Goal: Information Seeking & Learning: Learn about a topic

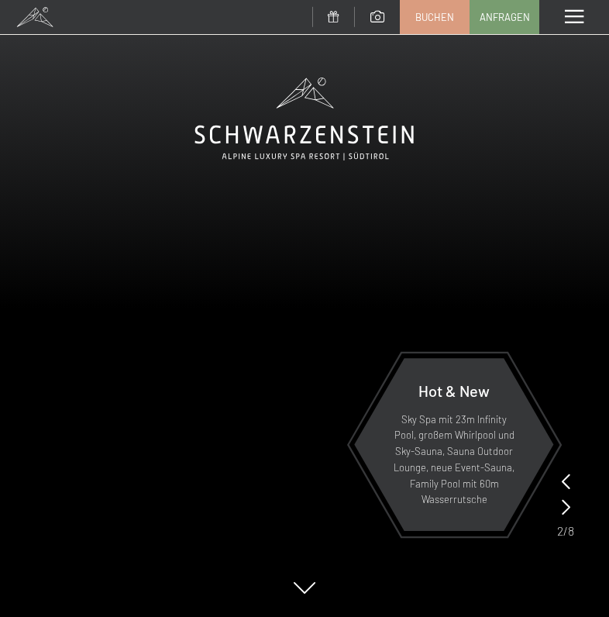
click at [576, 18] on span at bounding box center [574, 17] width 19 height 14
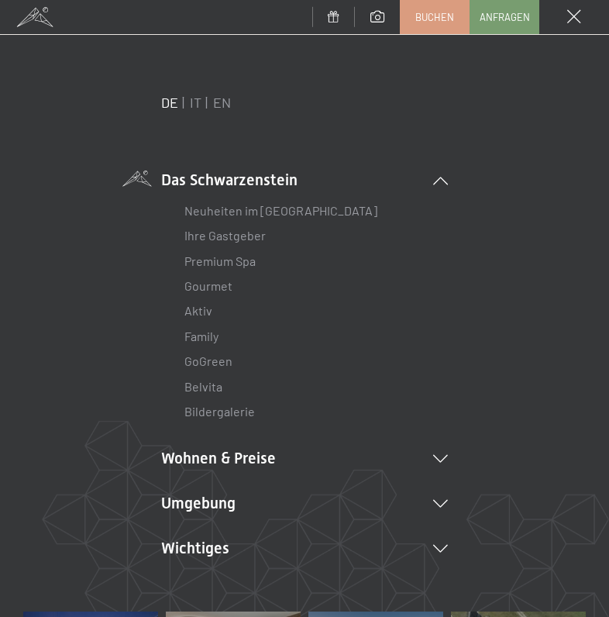
click at [256, 257] on link "Premium Spa" at bounding box center [219, 260] width 71 height 15
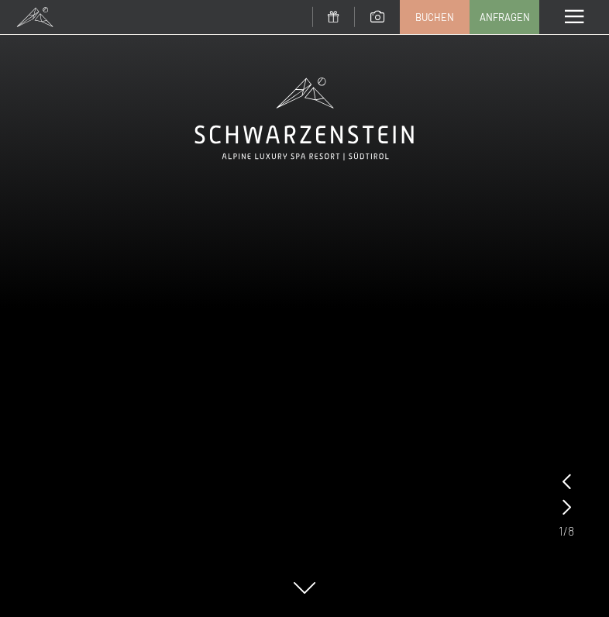
click at [570, 511] on icon at bounding box center [567, 506] width 9 height 15
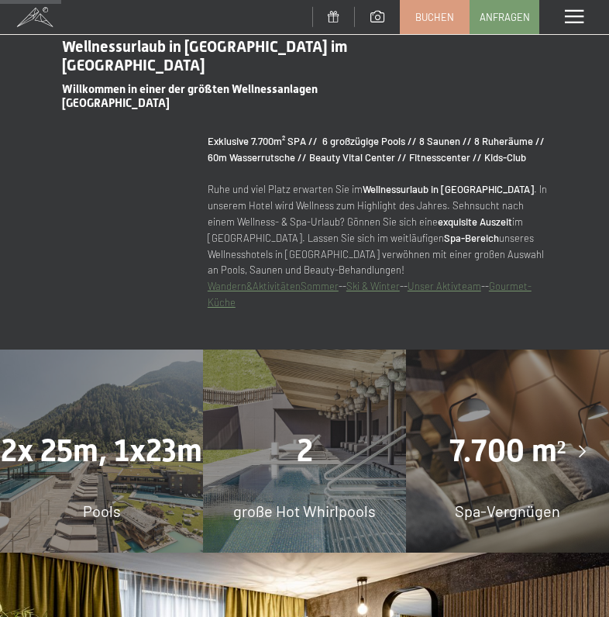
scroll to position [707, 0]
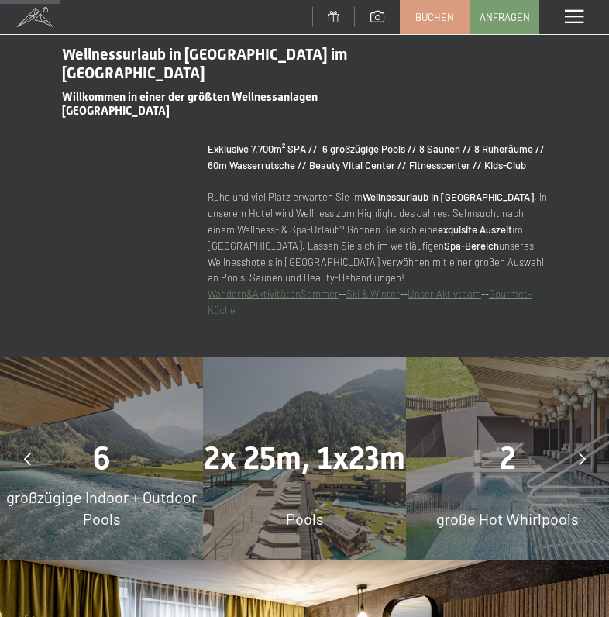
click at [66, 445] on div "6" at bounding box center [101, 458] width 203 height 43
click at [26, 446] on div at bounding box center [27, 458] width 39 height 39
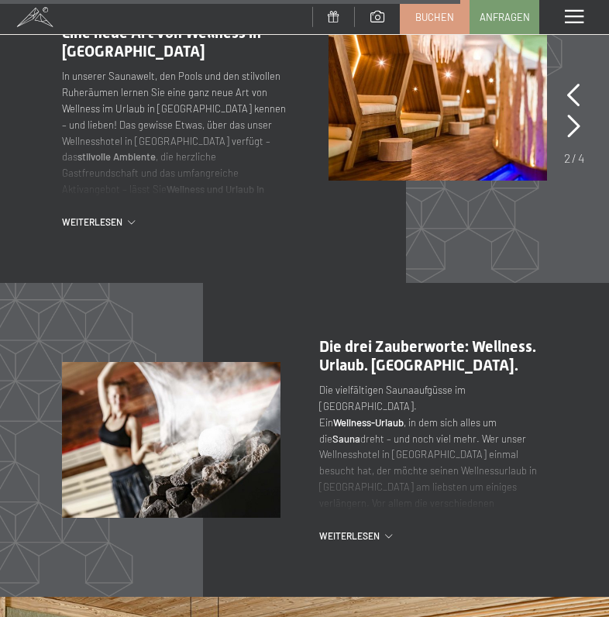
scroll to position [4430, 0]
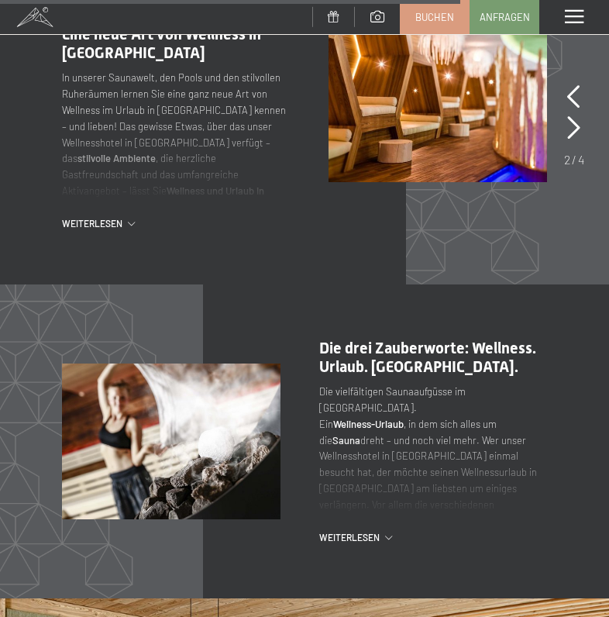
click at [570, 22] on span at bounding box center [574, 17] width 19 height 14
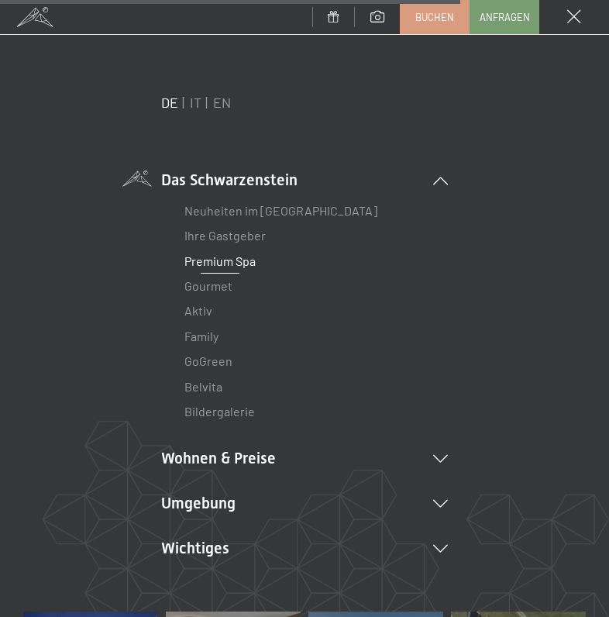
click at [222, 314] on li "Aktiv Wochenprogramm Bilder" at bounding box center [304, 310] width 240 height 25
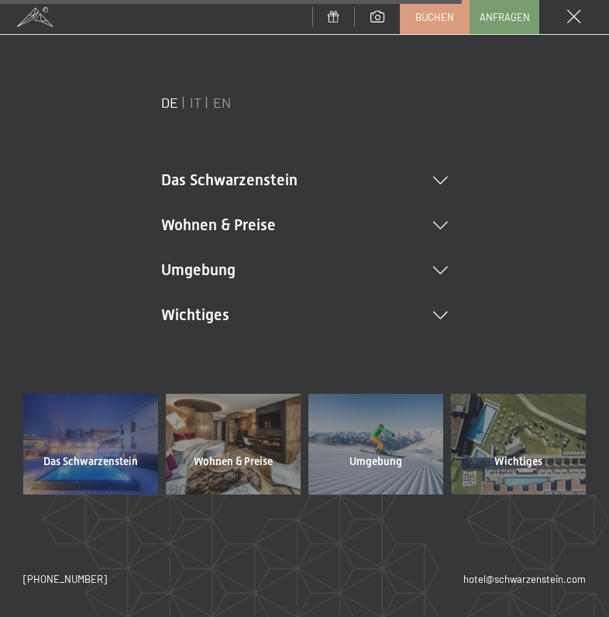
scroll to position [4407, 0]
click at [548, 470] on div "Wichtiges" at bounding box center [518, 461] width 135 height 15
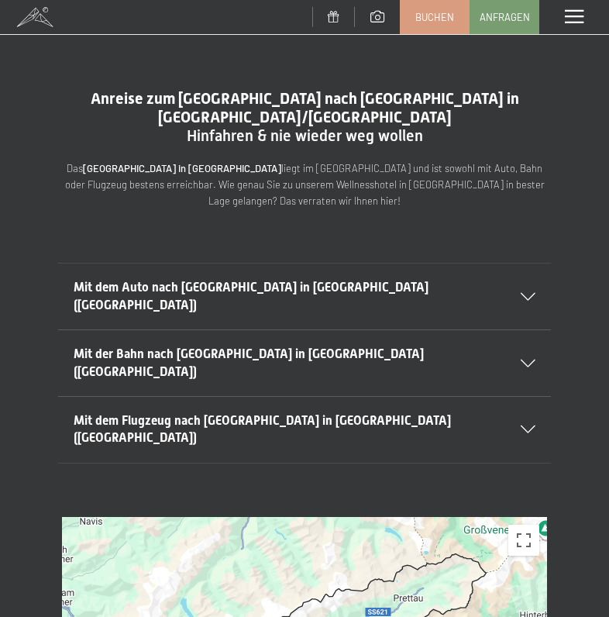
click at [577, 26] on div "Menü" at bounding box center [574, 17] width 70 height 34
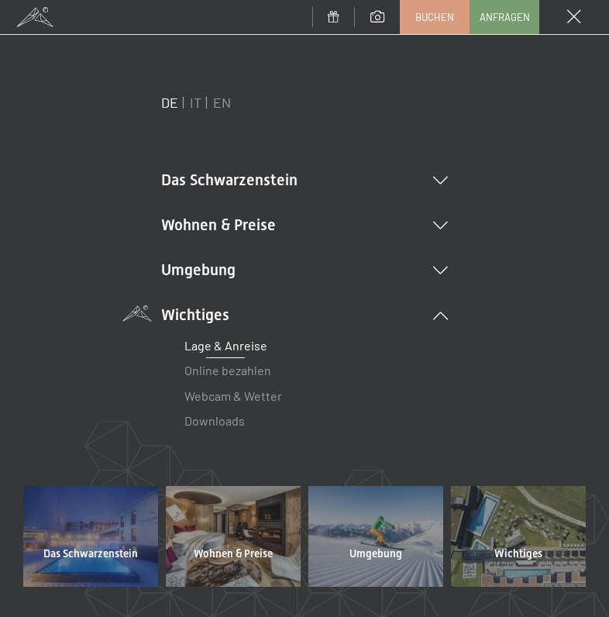
click at [446, 231] on li "Wohnen & Preise Inklusivleistungen Zimmer & Preise Liste Angebote Liste Familie…" at bounding box center [304, 225] width 287 height 22
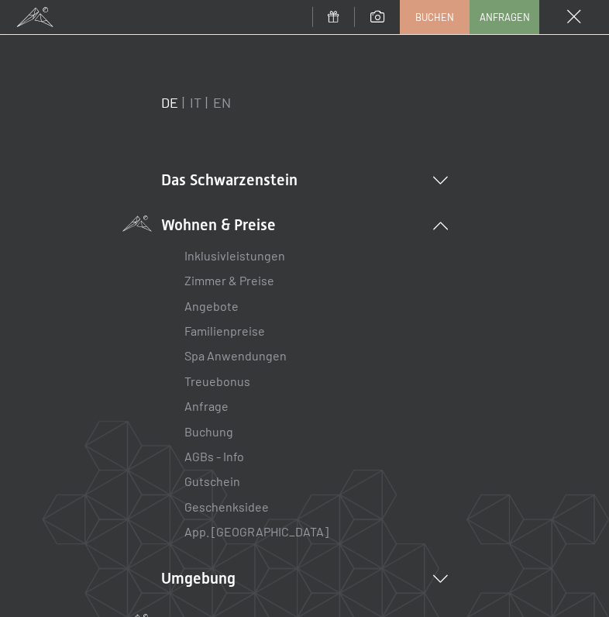
click at [443, 183] on icon at bounding box center [440, 181] width 15 height 8
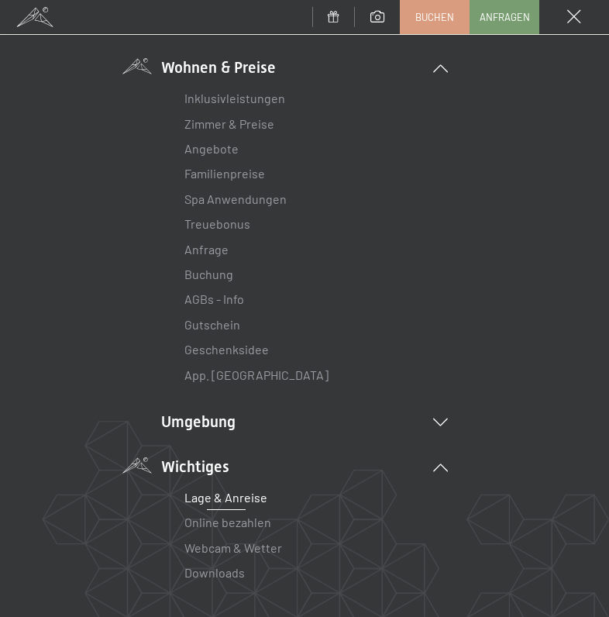
scroll to position [392, 0]
click at [446, 417] on icon at bounding box center [440, 421] width 15 height 8
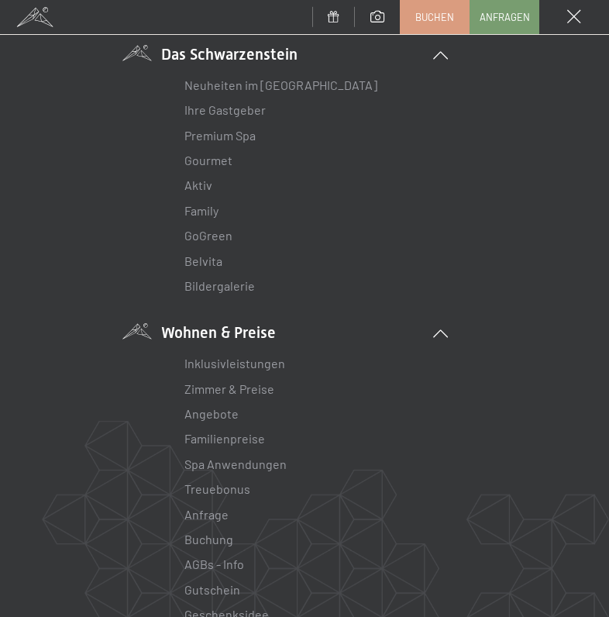
scroll to position [124, 0]
click at [204, 185] on link "Aktiv" at bounding box center [198, 186] width 28 height 15
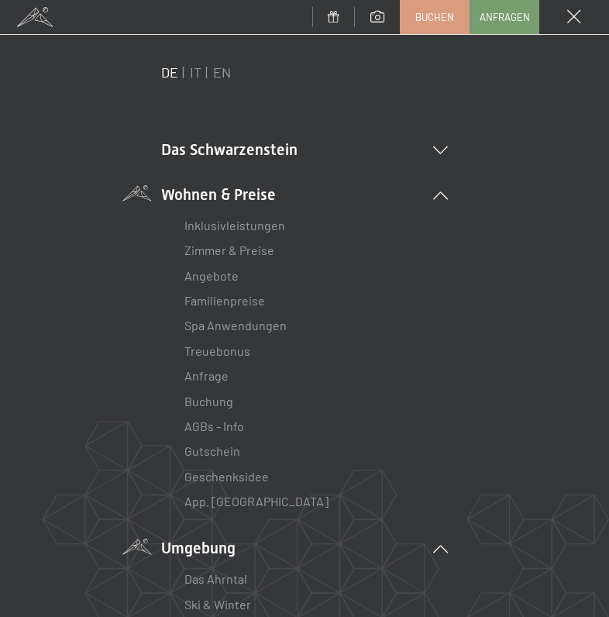
scroll to position [16, 0]
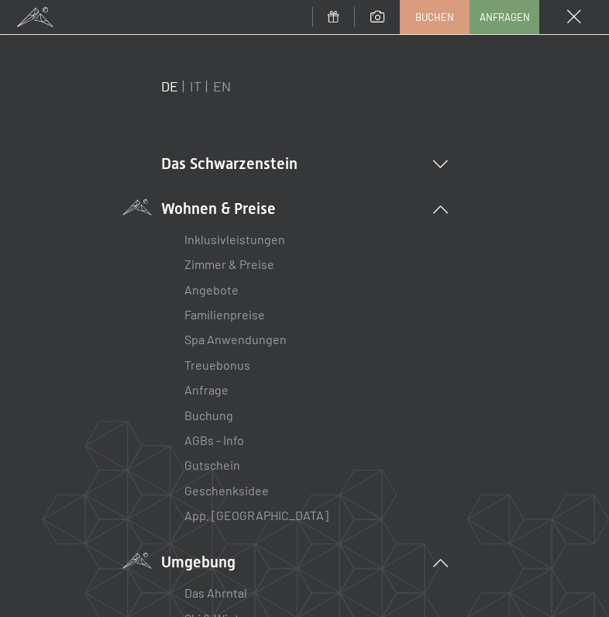
click at [439, 161] on icon at bounding box center [440, 164] width 15 height 8
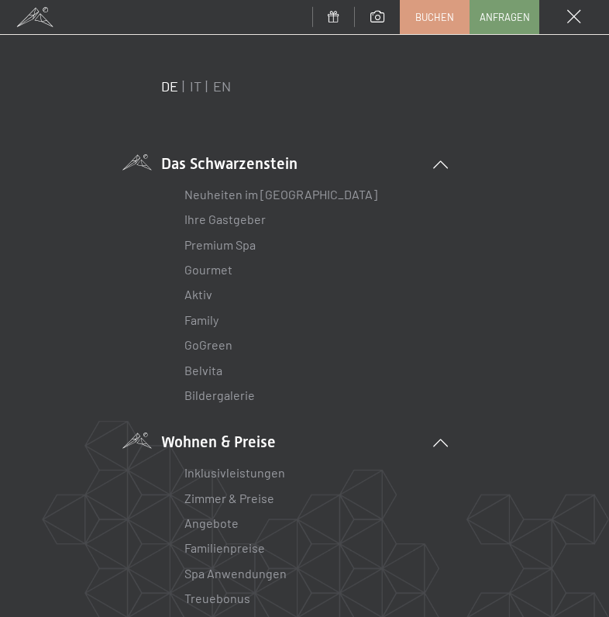
click at [244, 392] on link "Bildergalerie" at bounding box center [219, 394] width 71 height 15
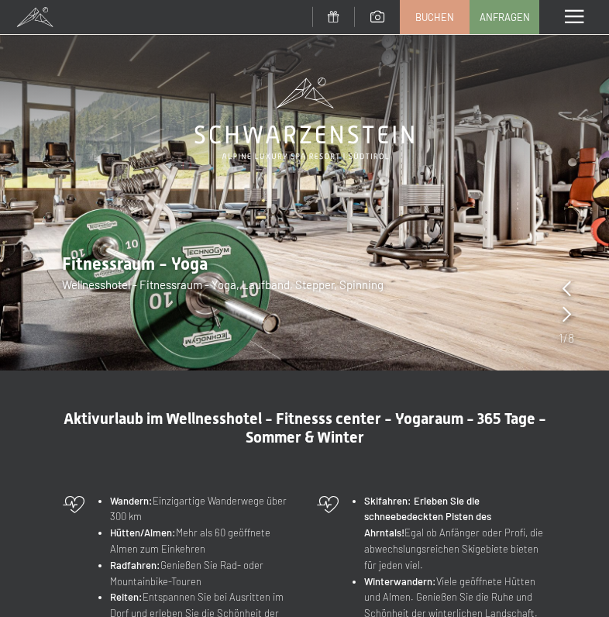
click at [570, 315] on icon at bounding box center [567, 313] width 9 height 15
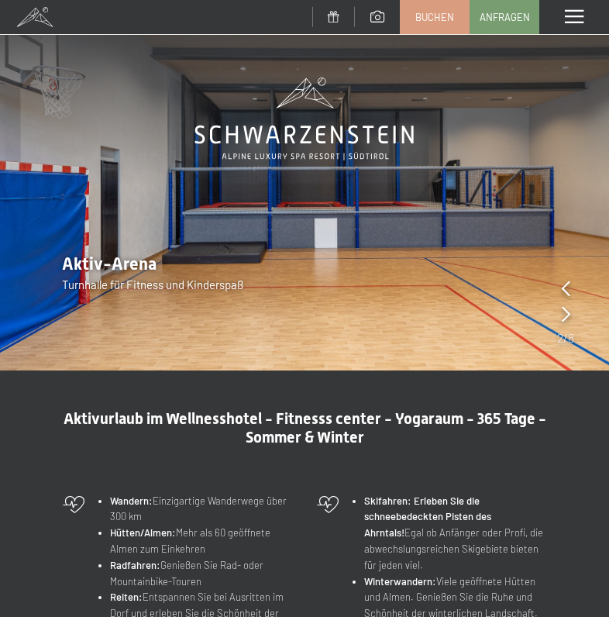
click at [570, 314] on icon at bounding box center [566, 313] width 9 height 15
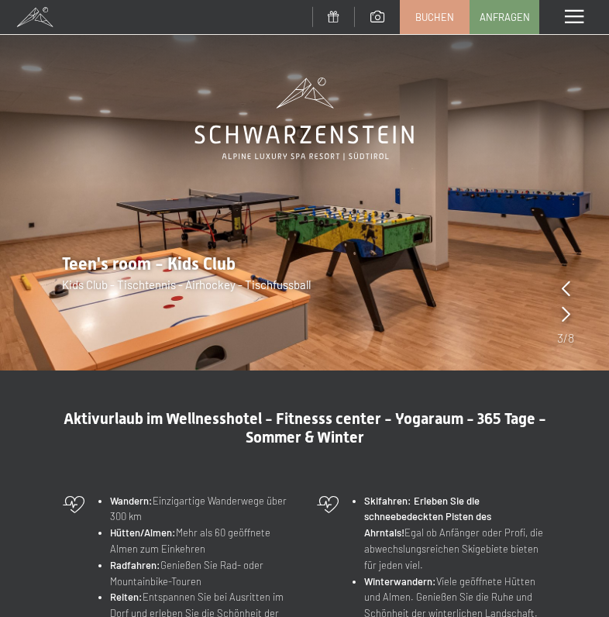
click at [570, 319] on icon at bounding box center [566, 313] width 9 height 15
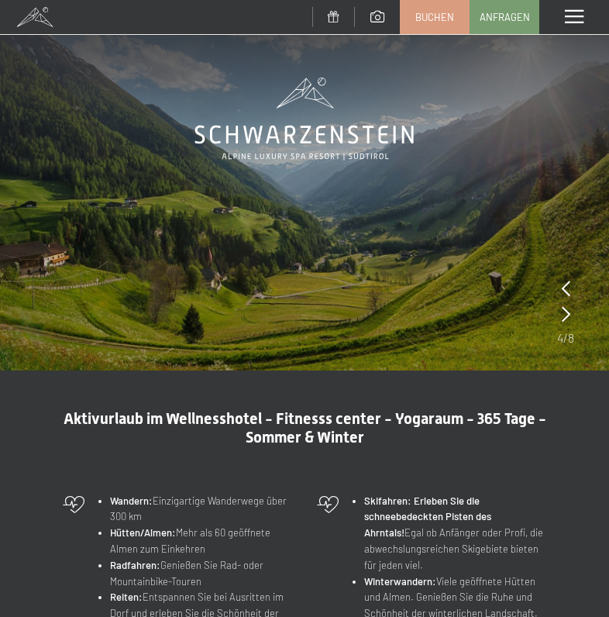
click at [569, 325] on div at bounding box center [566, 315] width 9 height 22
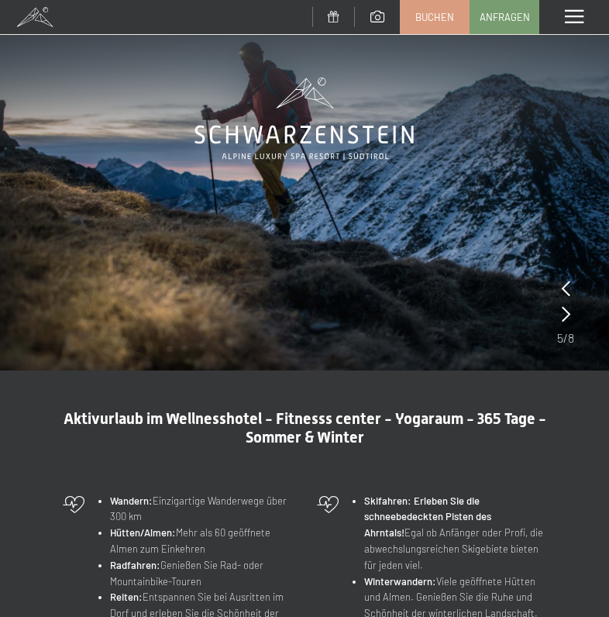
click at [570, 325] on div at bounding box center [566, 315] width 9 height 22
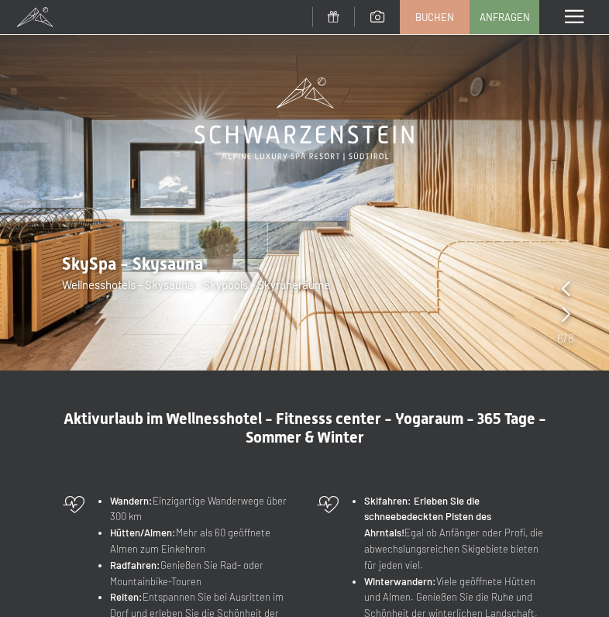
click at [569, 325] on div at bounding box center [566, 315] width 9 height 22
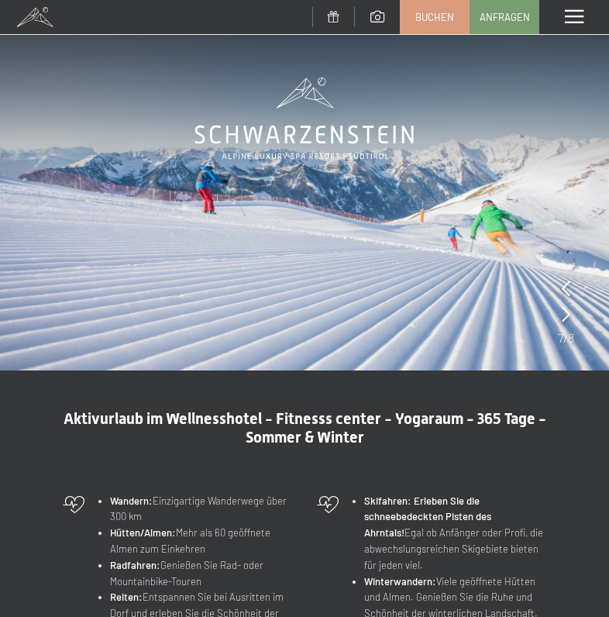
click at [567, 325] on div at bounding box center [566, 315] width 9 height 22
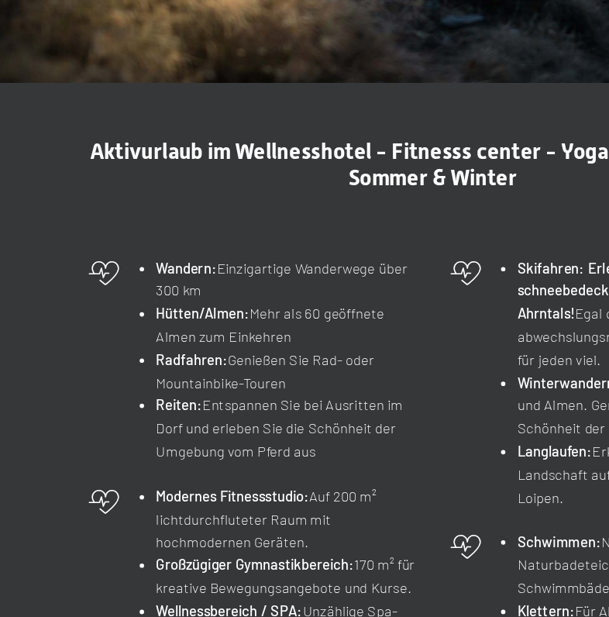
scroll to position [212, 0]
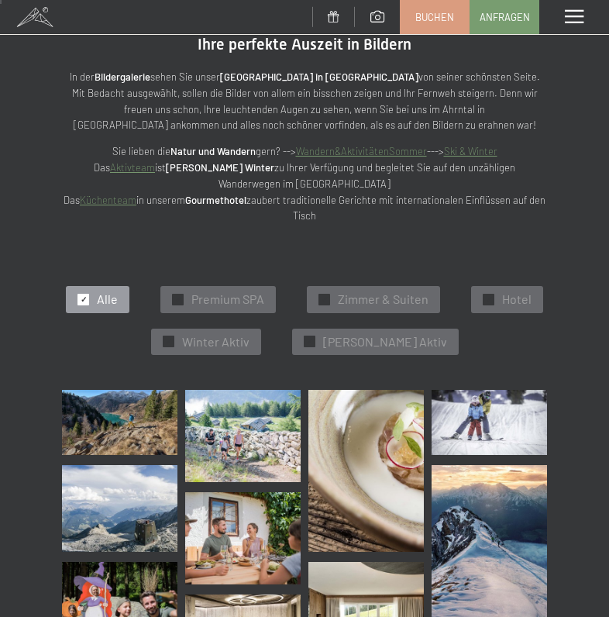
scroll to position [133, 0]
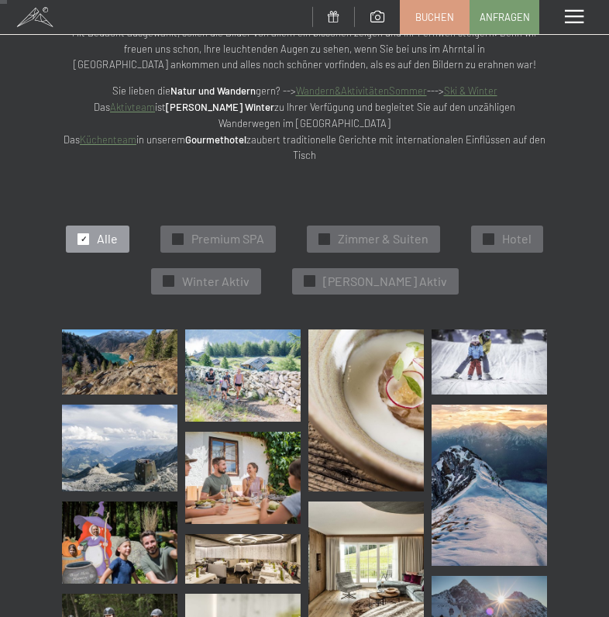
click at [402, 275] on span "[PERSON_NAME] Aktiv" at bounding box center [385, 281] width 124 height 17
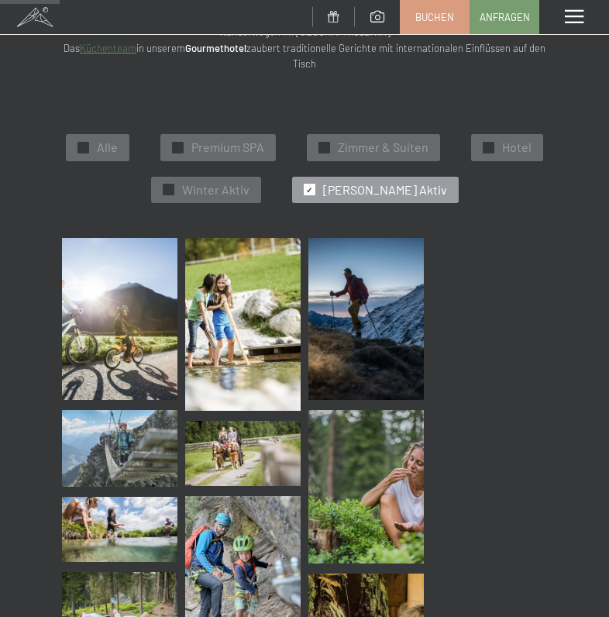
scroll to position [226, 0]
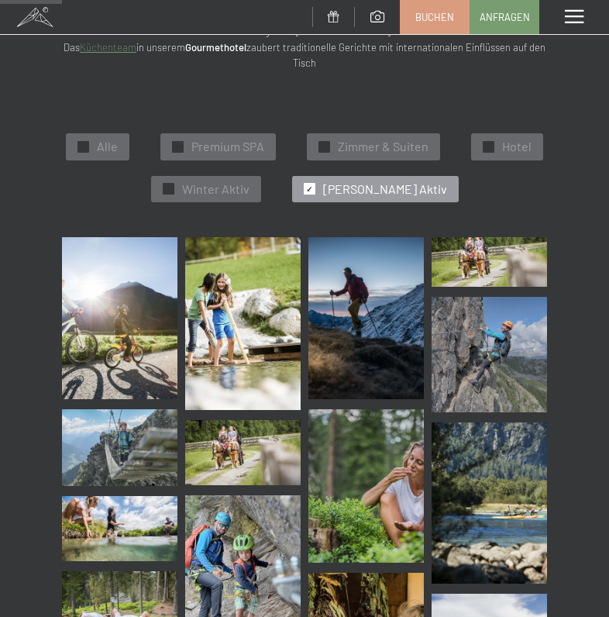
click at [115, 138] on span "Alle" at bounding box center [107, 146] width 21 height 17
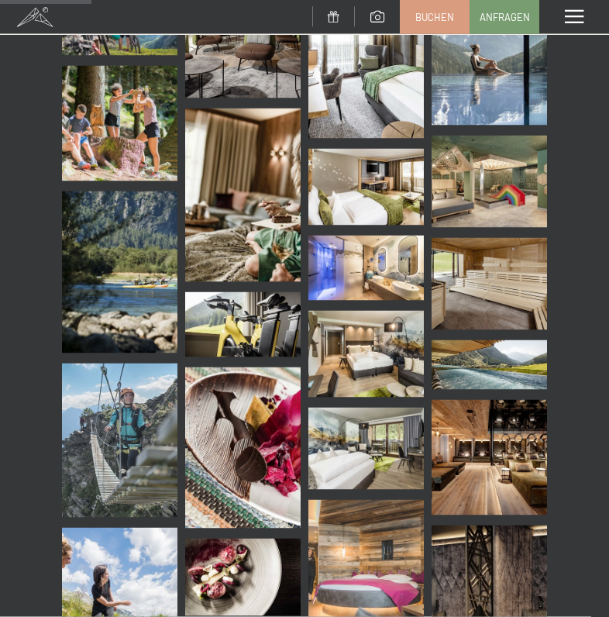
scroll to position [1155, 0]
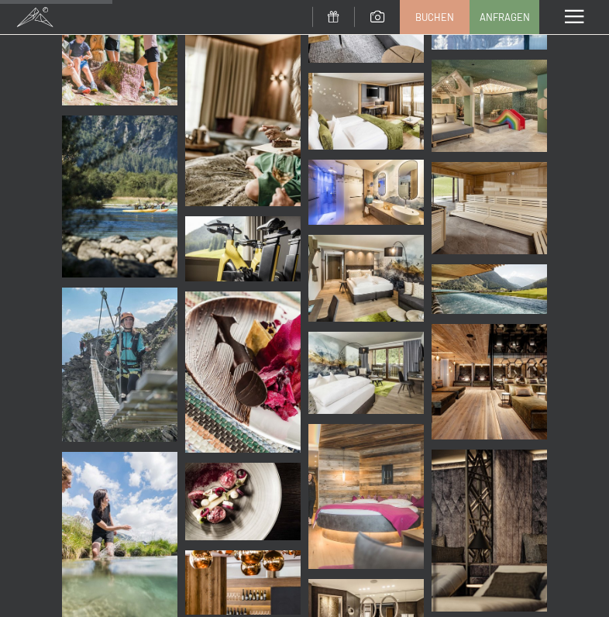
click at [261, 253] on img at bounding box center [242, 248] width 115 height 65
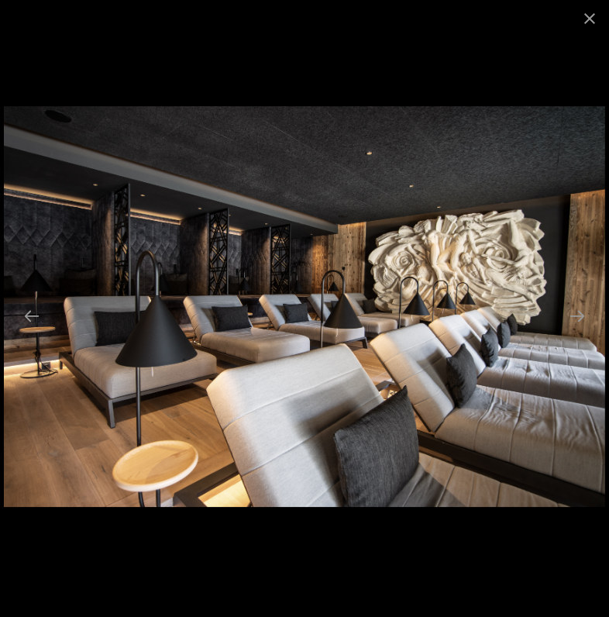
click at [592, 12] on button "Close gallery" at bounding box center [589, 18] width 39 height 36
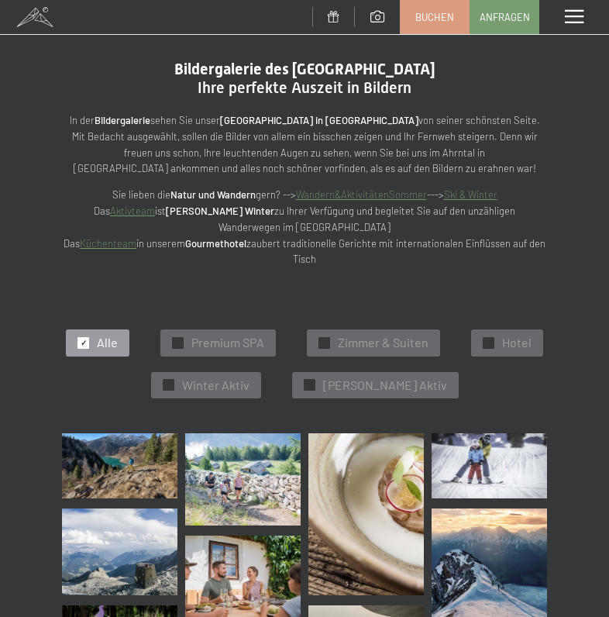
scroll to position [0, 0]
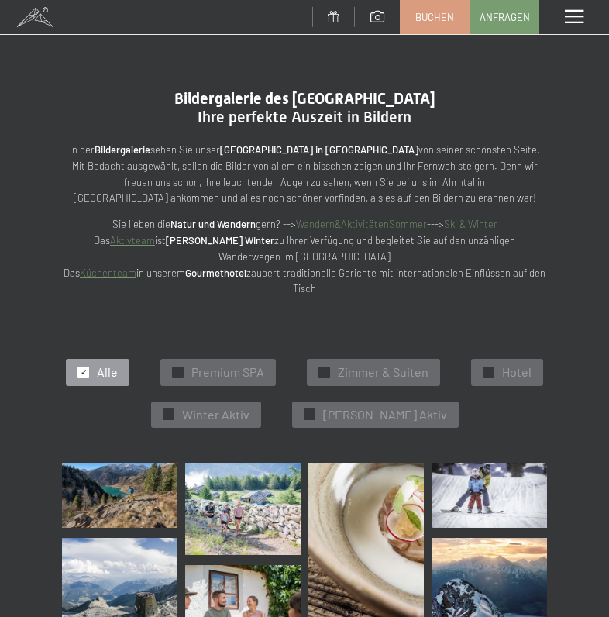
click at [577, 12] on span at bounding box center [574, 17] width 19 height 14
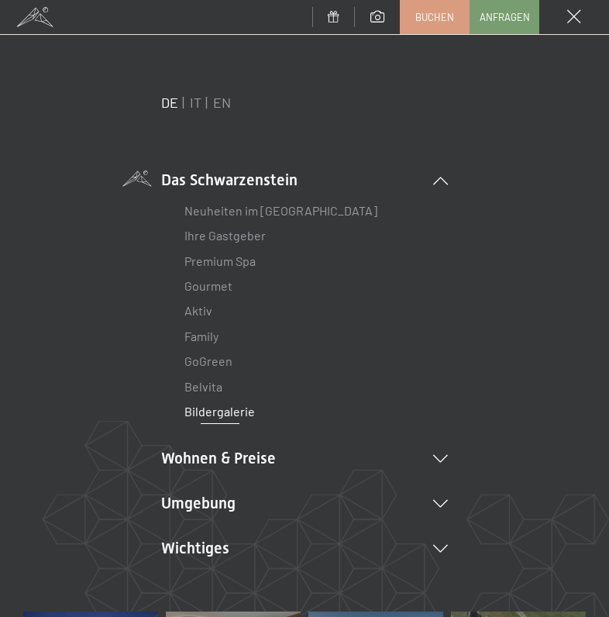
click at [195, 316] on link "Aktiv" at bounding box center [198, 310] width 28 height 15
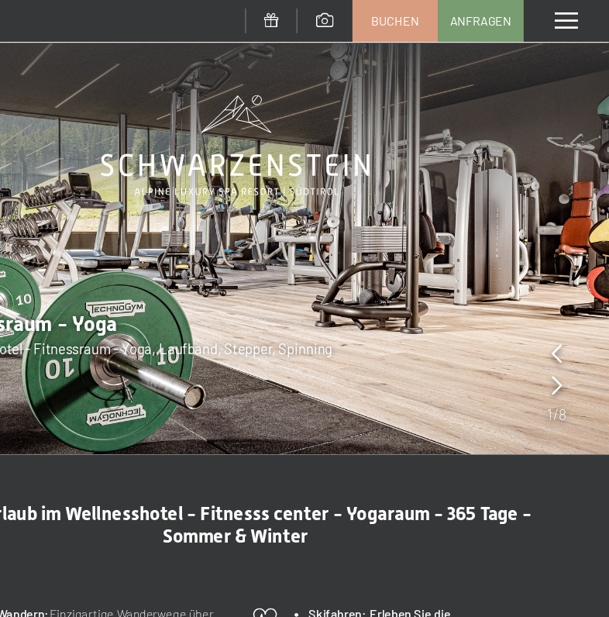
click at [299, 167] on img at bounding box center [304, 185] width 609 height 370
click at [565, 13] on span at bounding box center [574, 17] width 19 height 14
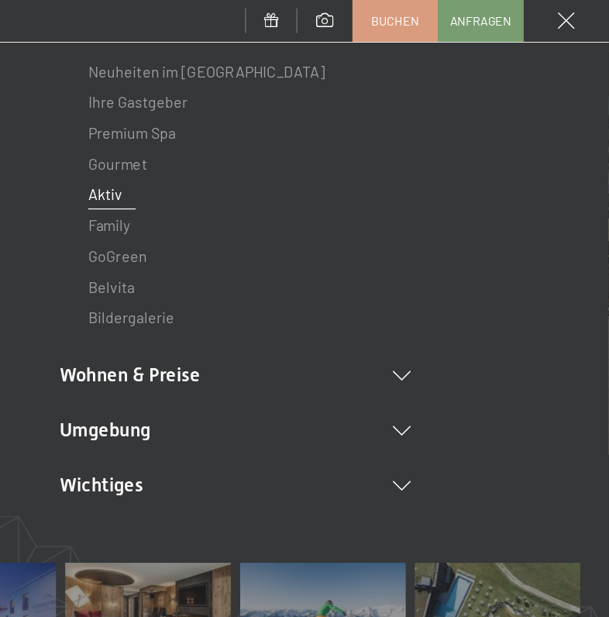
scroll to position [156, 0]
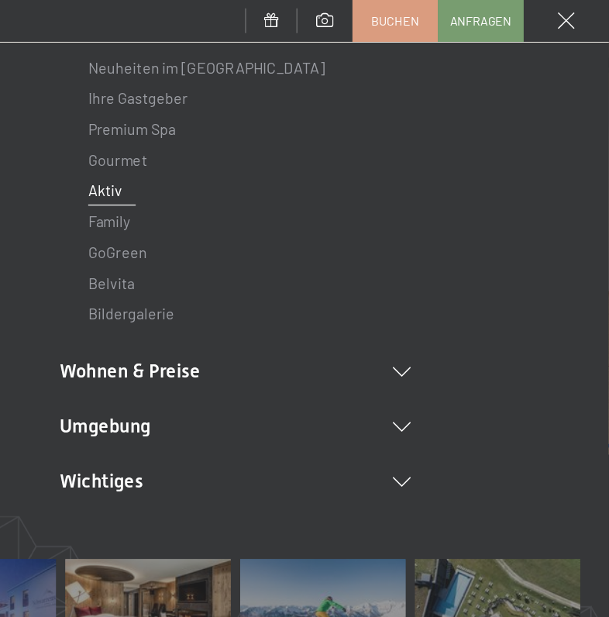
click at [433, 299] on icon at bounding box center [440, 303] width 15 height 8
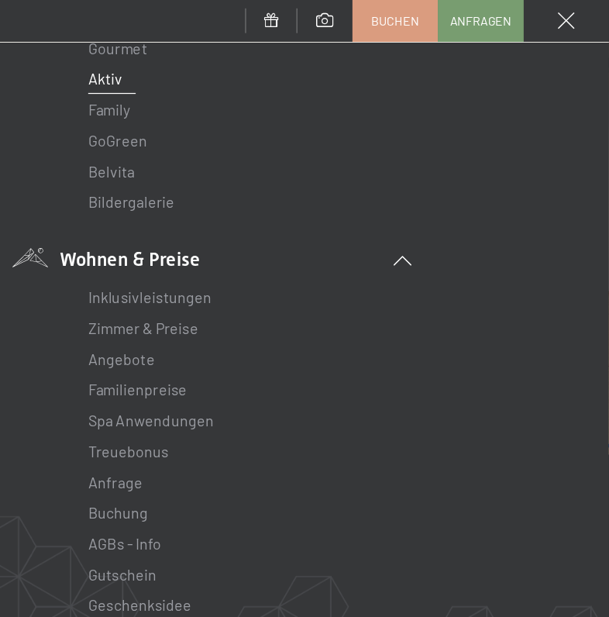
scroll to position [260, 0]
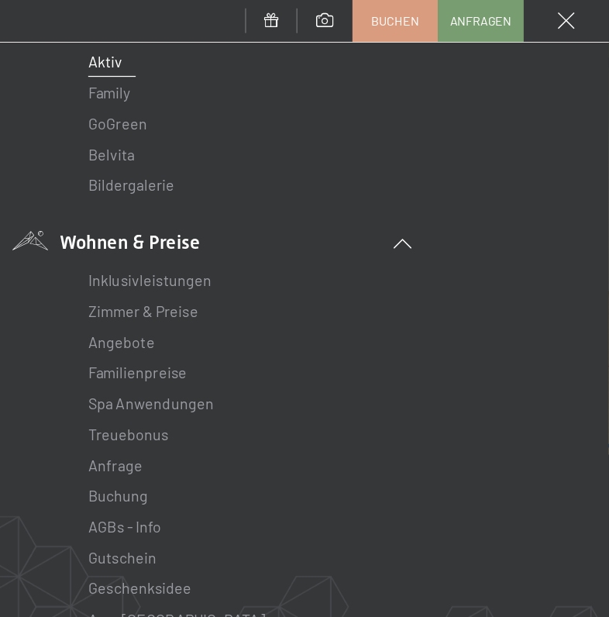
click at [184, 224] on link "Inklusivleistungen" at bounding box center [234, 228] width 101 height 15
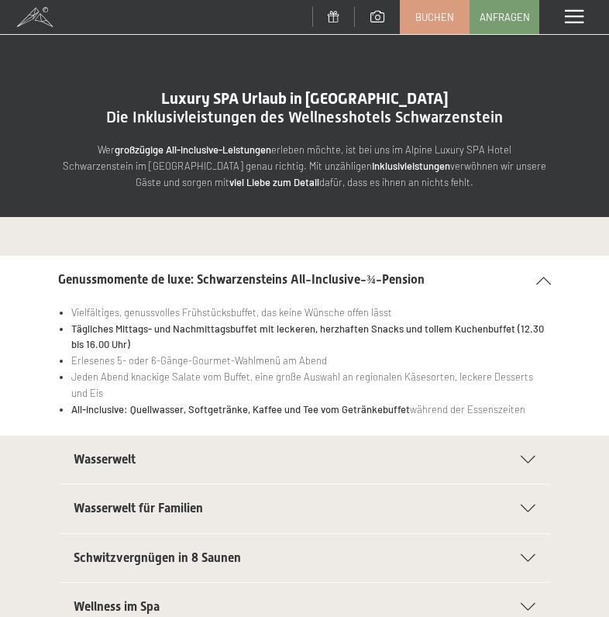
click at [533, 456] on icon at bounding box center [528, 460] width 15 height 8
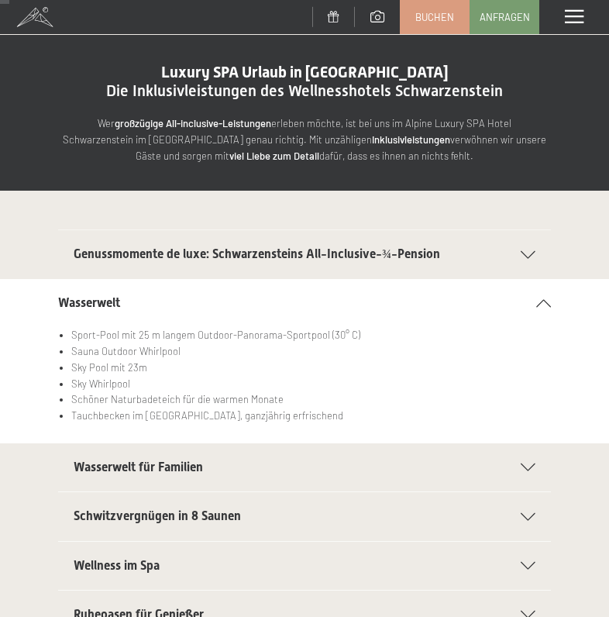
scroll to position [27, 0]
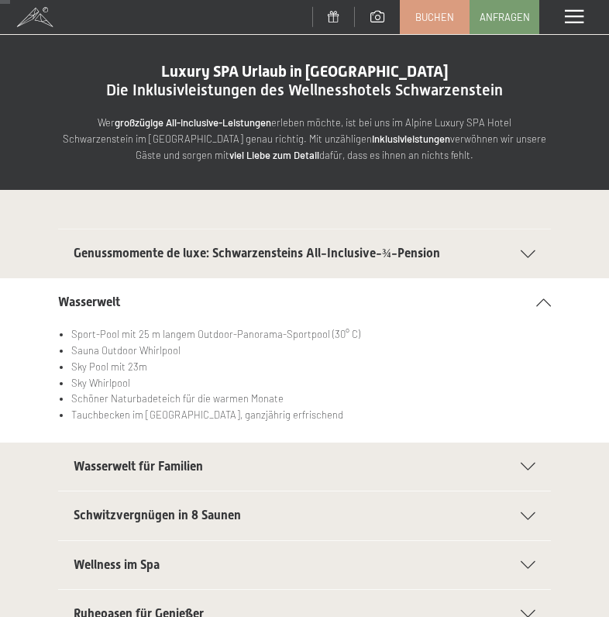
click at [548, 301] on icon at bounding box center [543, 302] width 15 height 8
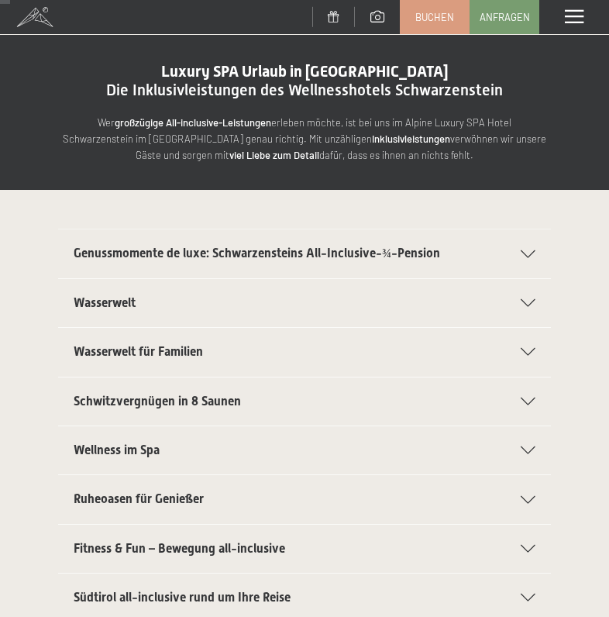
click at [534, 545] on icon at bounding box center [528, 549] width 15 height 8
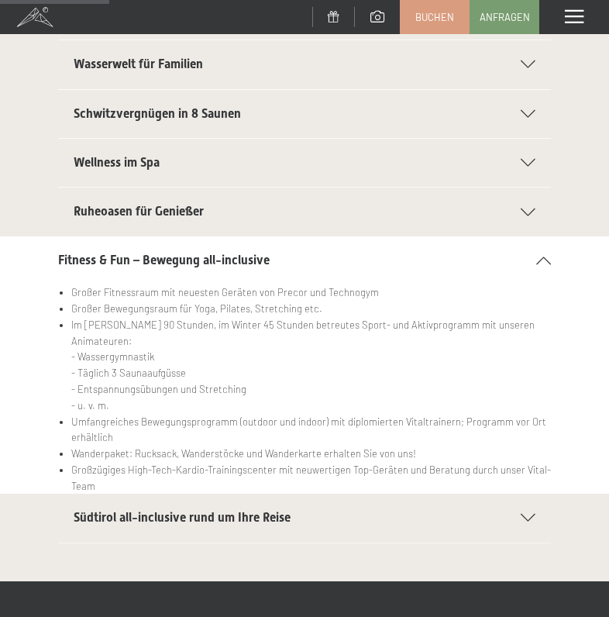
scroll to position [315, 0]
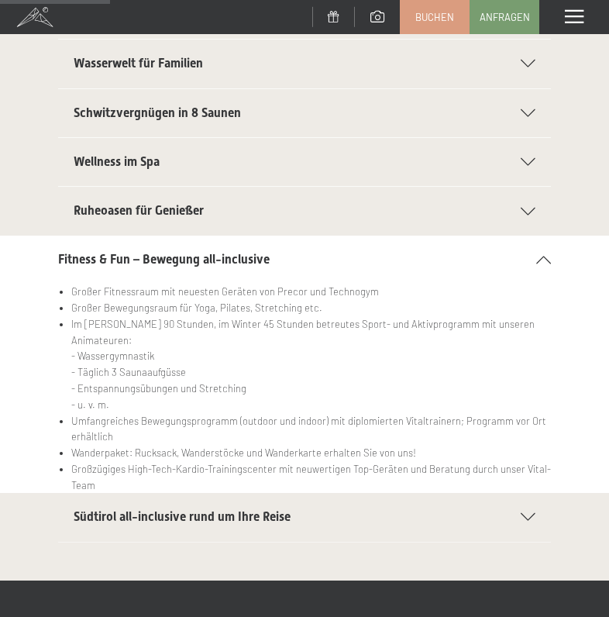
click at [549, 265] on div "Fitness & Fun – Bewegung all-inclusive" at bounding box center [304, 260] width 493 height 48
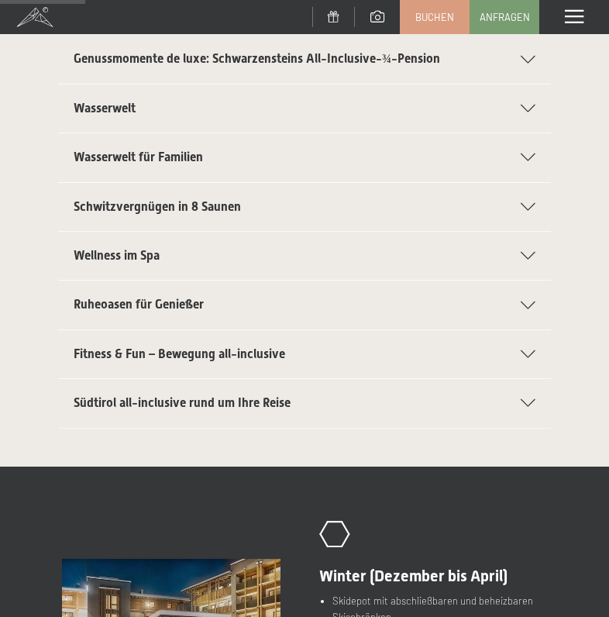
scroll to position [207, 0]
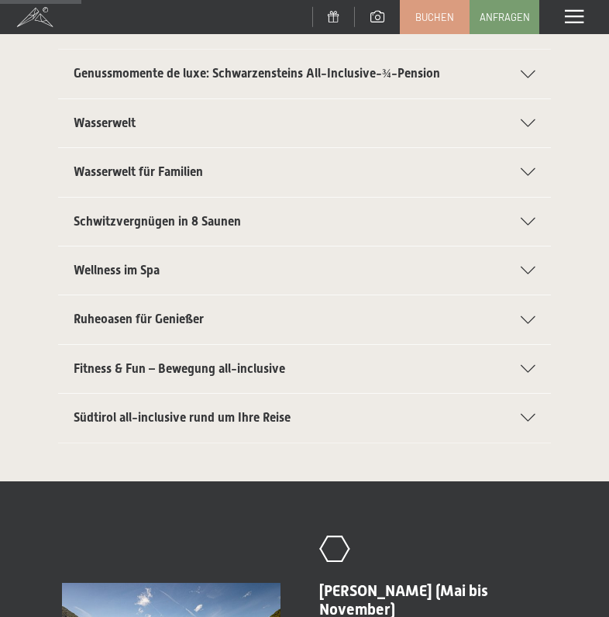
click at [546, 266] on section "Wellness im Spa Kuschelige Bademäntel für die ganze Familie Trendige Wellnessta…" at bounding box center [304, 271] width 493 height 50
click at [534, 267] on icon at bounding box center [528, 271] width 15 height 8
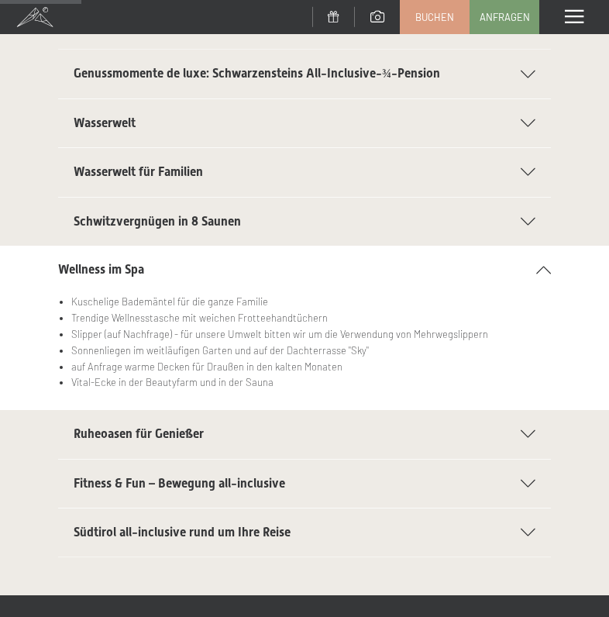
click at [550, 272] on div "Wellness im Spa" at bounding box center [304, 270] width 493 height 48
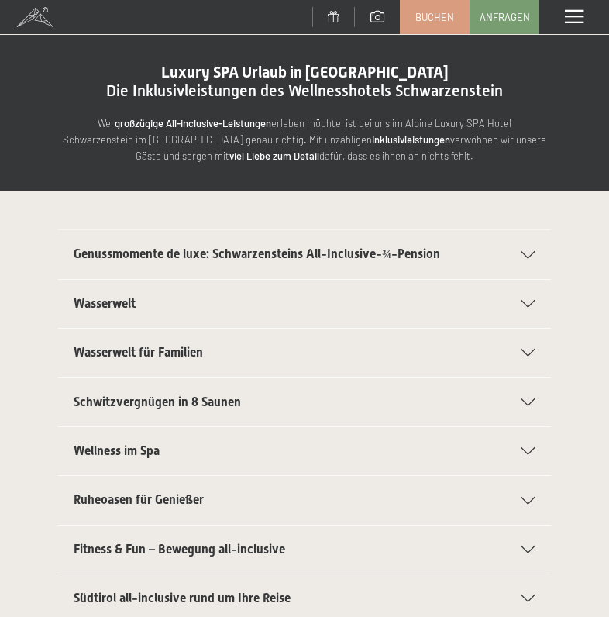
scroll to position [0, 0]
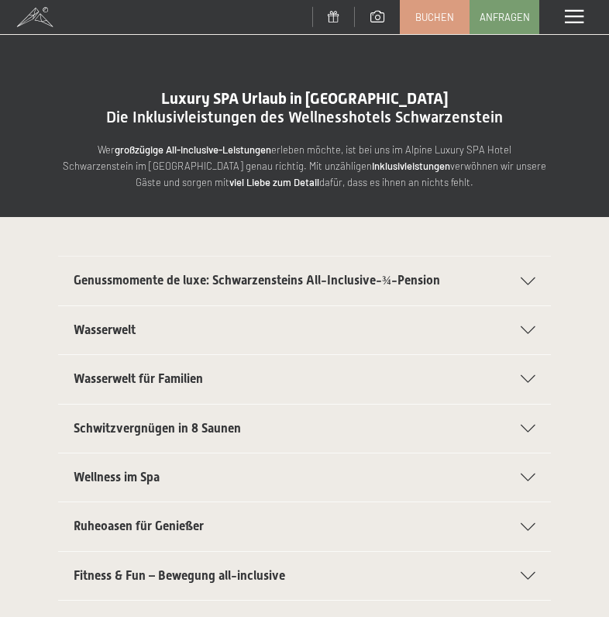
click at [575, 13] on span at bounding box center [574, 17] width 19 height 14
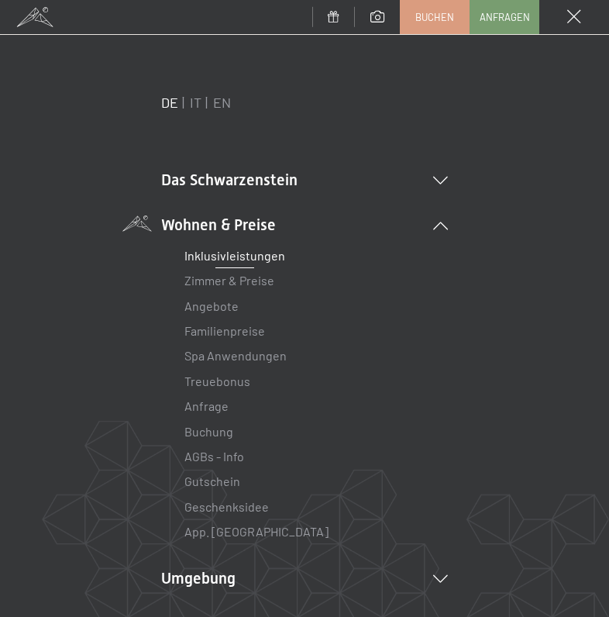
click at [266, 285] on link "Zimmer & Preise" at bounding box center [229, 280] width 90 height 15
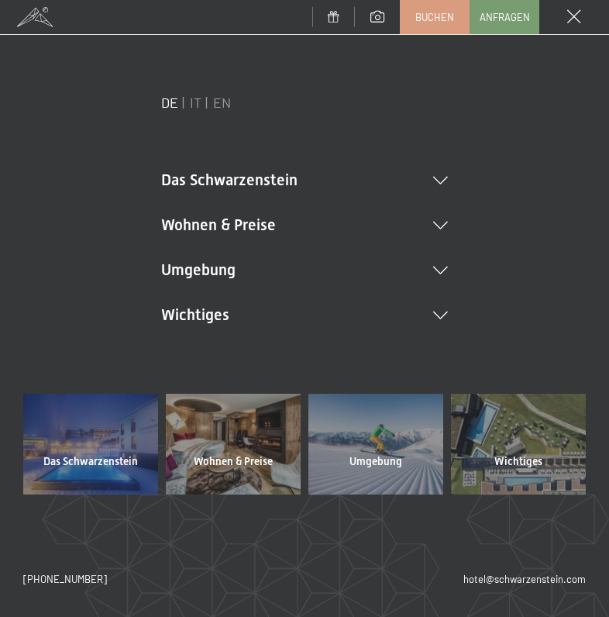
click at [431, 226] on li "Wohnen & Preise Inklusivleistungen Zimmer & Preise Liste Angebote Liste Familie…" at bounding box center [304, 225] width 287 height 22
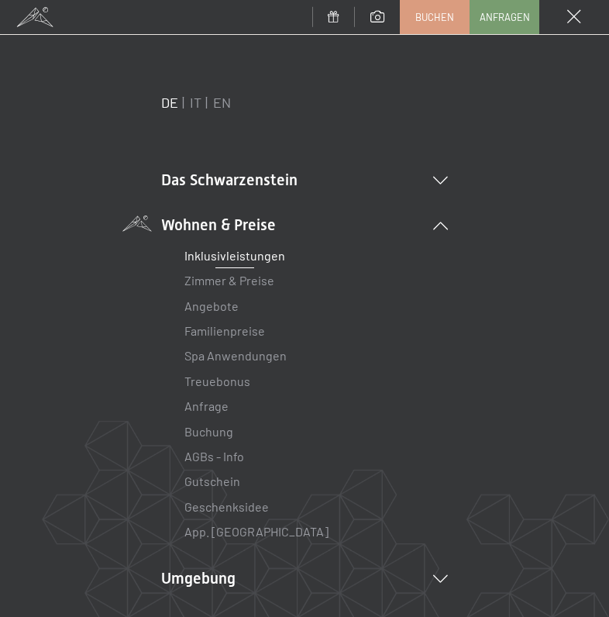
click at [291, 296] on li "Angebote Liste" at bounding box center [304, 306] width 240 height 25
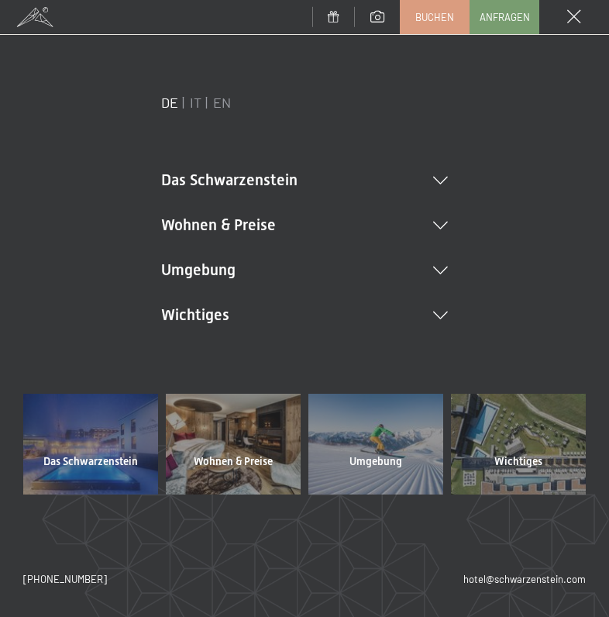
click at [256, 454] on span "Wohnen & Preise" at bounding box center [233, 461] width 79 height 15
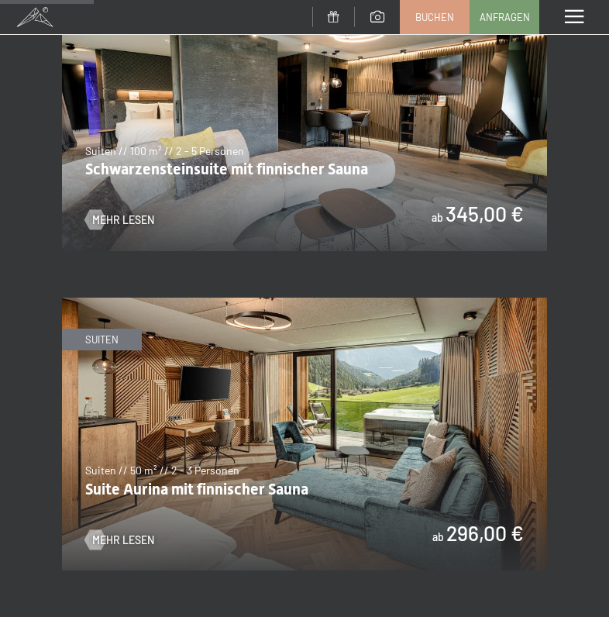
scroll to position [920, 0]
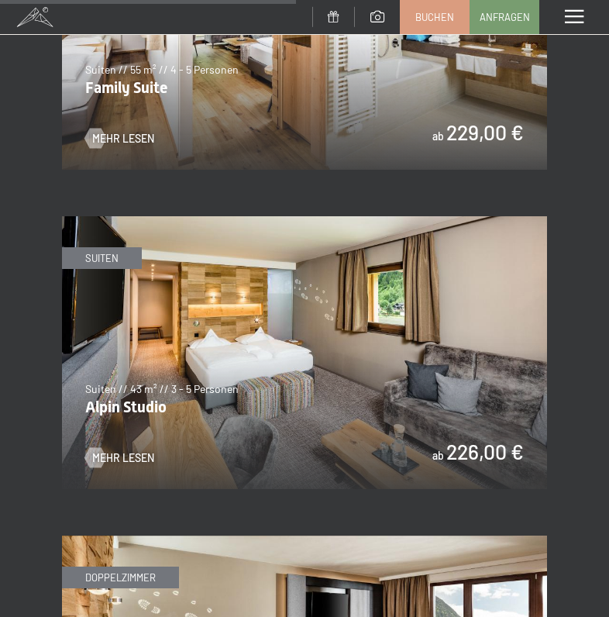
scroll to position [2918, 0]
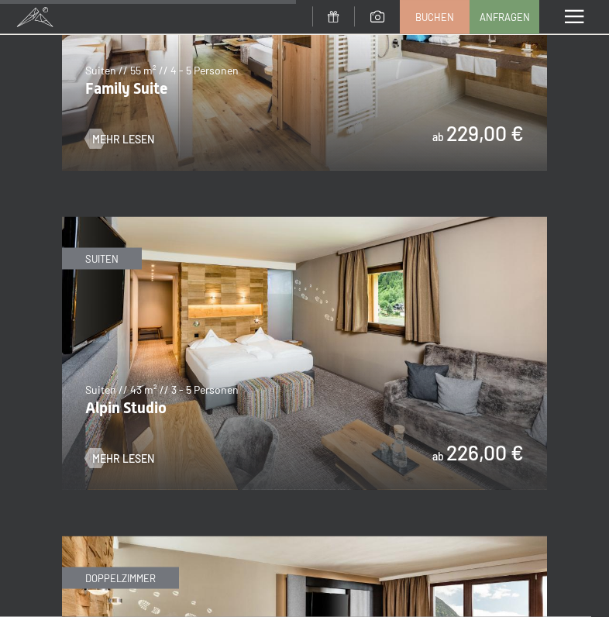
click at [487, 386] on img at bounding box center [304, 353] width 485 height 273
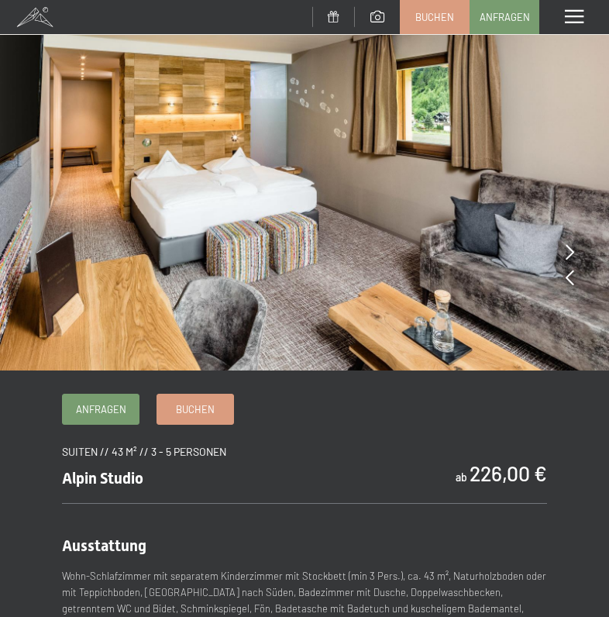
click at [566, 246] on icon at bounding box center [570, 251] width 9 height 15
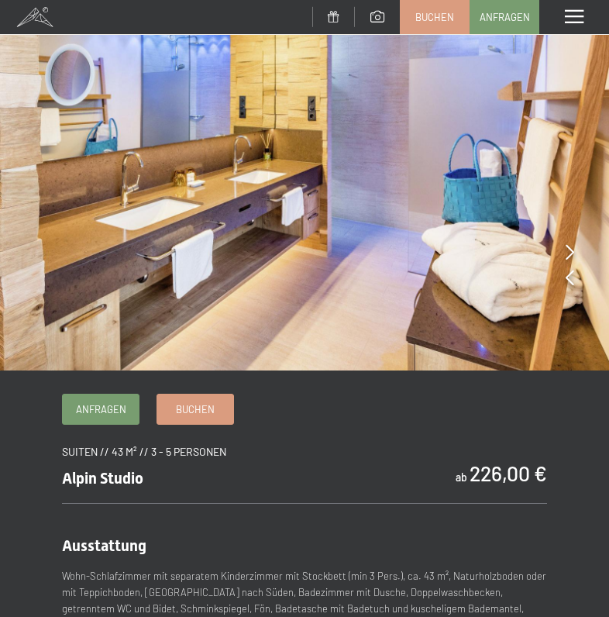
click at [564, 254] on img at bounding box center [304, 185] width 609 height 370
click at [570, 259] on icon at bounding box center [570, 251] width 9 height 15
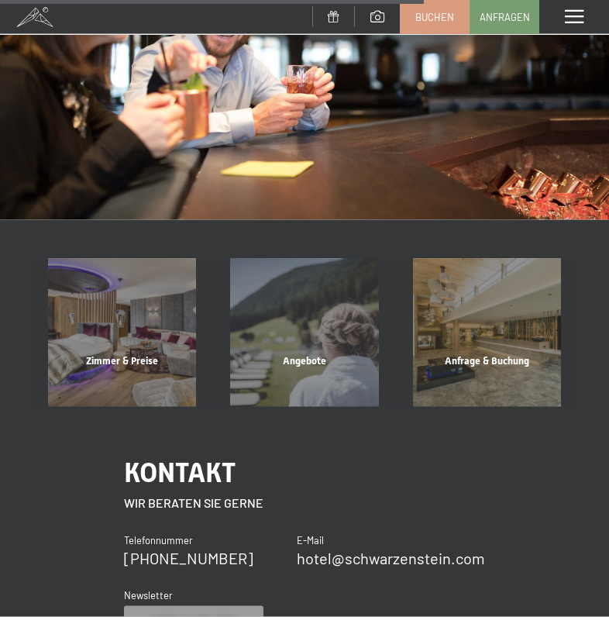
scroll to position [1282, 0]
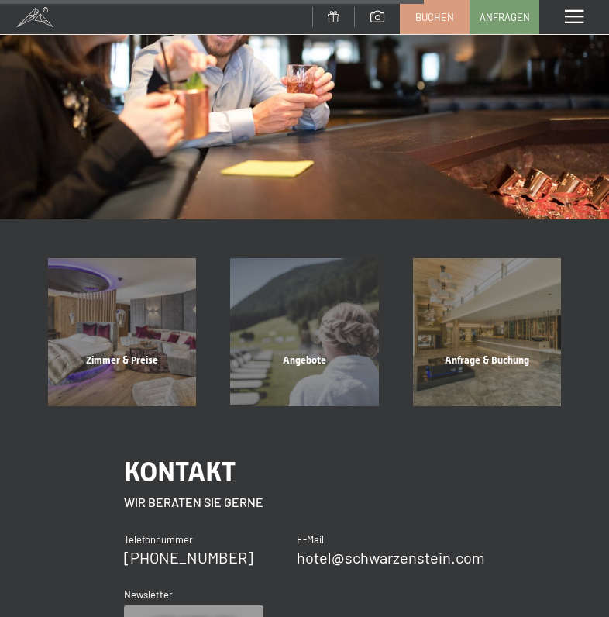
click at [186, 356] on div "Zimmer & Preise" at bounding box center [122, 379] width 182 height 53
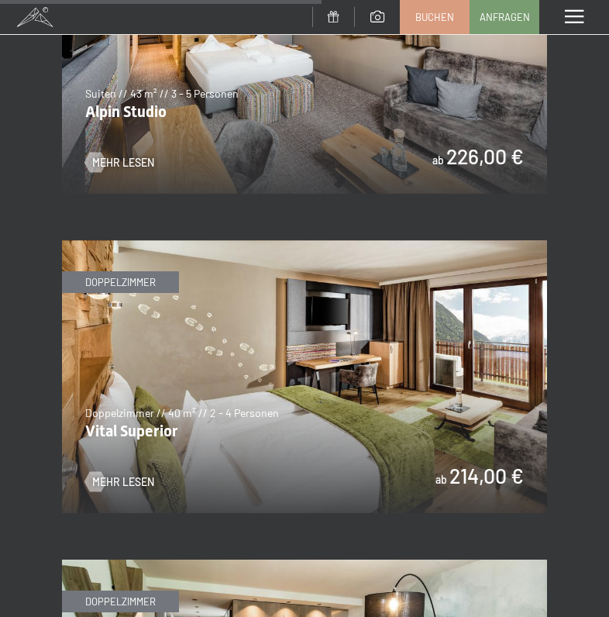
scroll to position [3217, 0]
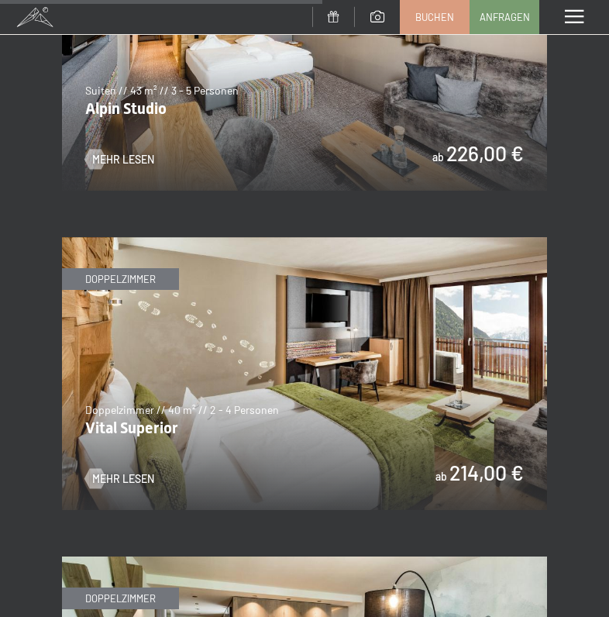
click at [354, 88] on img at bounding box center [304, 54] width 485 height 273
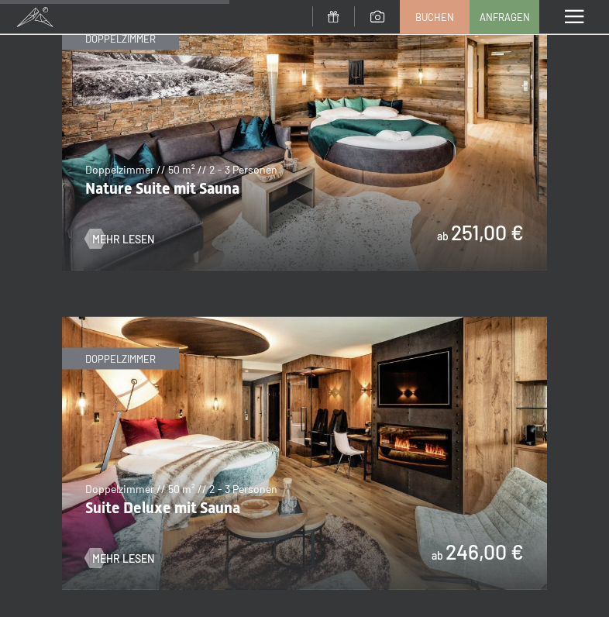
scroll to position [2112, 0]
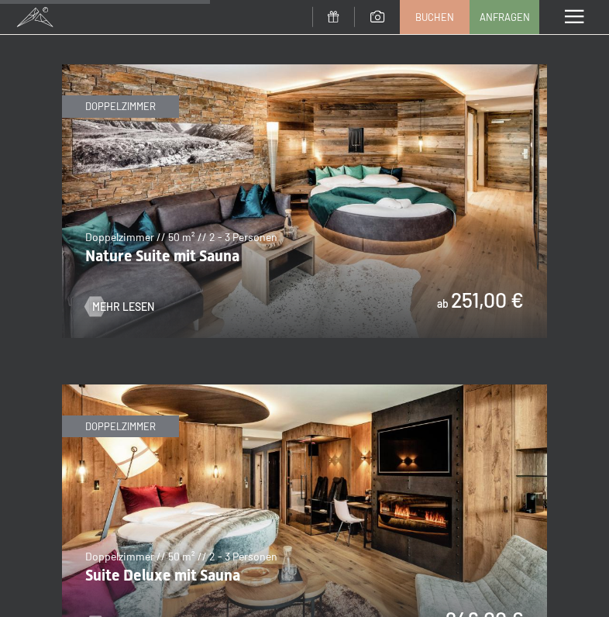
click at [579, 15] on span at bounding box center [574, 17] width 19 height 14
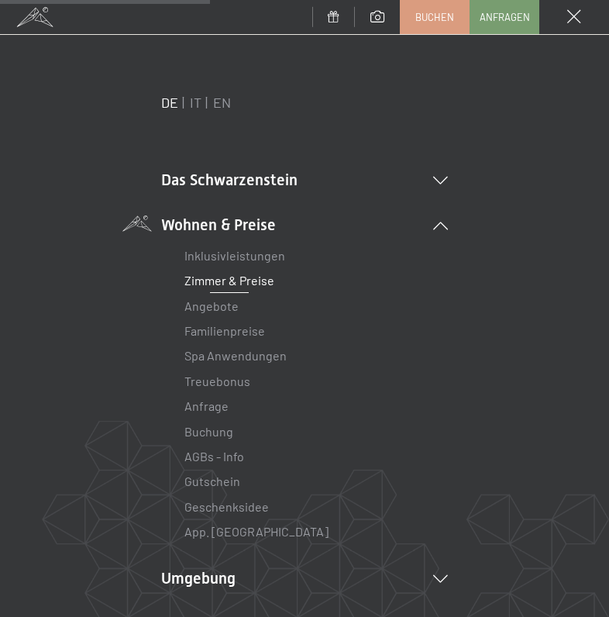
click at [438, 189] on li "Das Schwarzenstein Neuheiten im Schwarzenstein Ihre Gastgeber Premium Spa Gourm…" at bounding box center [304, 180] width 287 height 22
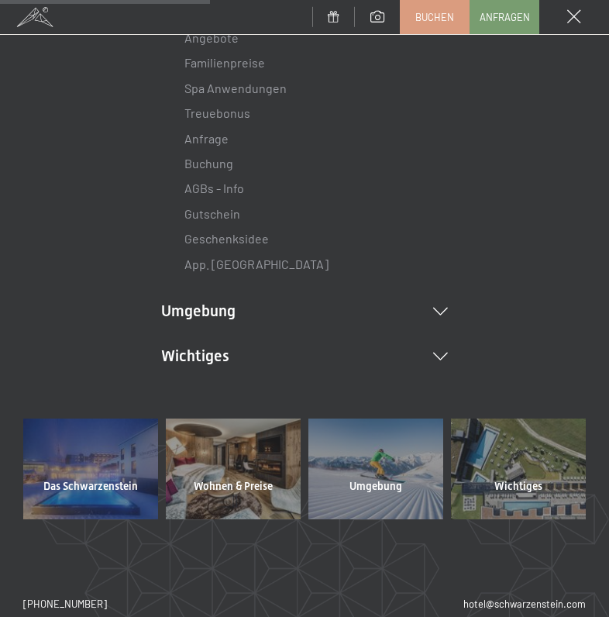
scroll to position [506, 0]
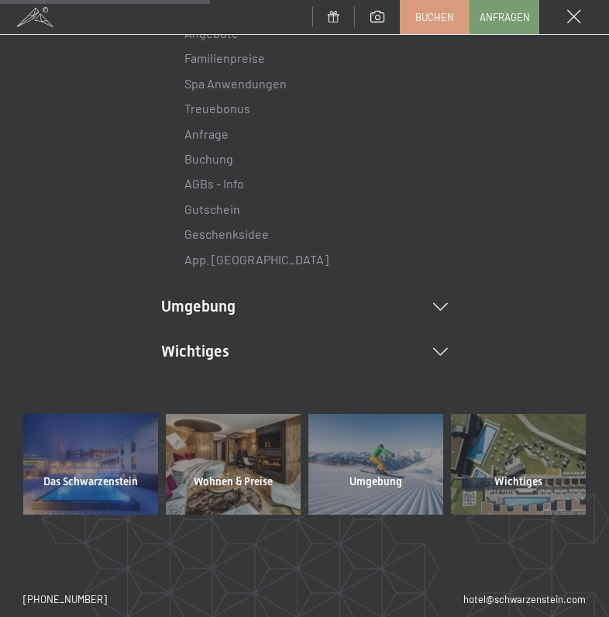
click at [445, 309] on li "Umgebung Das Ahrntal Ski & Winter Skifahren Skischule Wandern & Sommer Wandern …" at bounding box center [304, 306] width 287 height 22
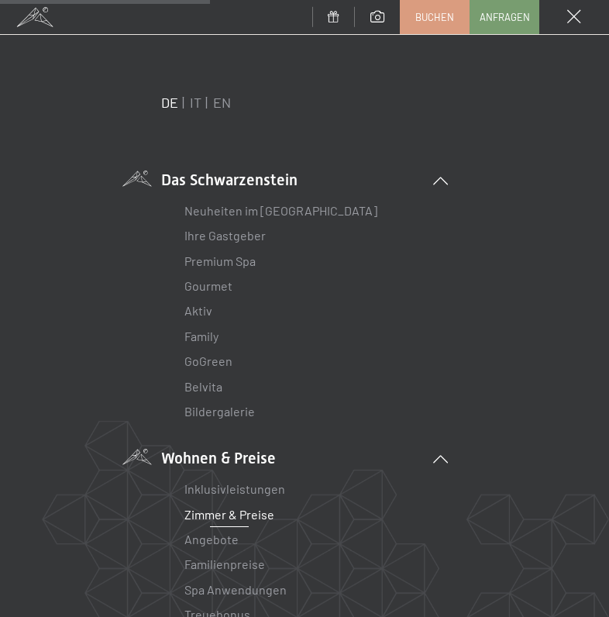
scroll to position [0, 0]
